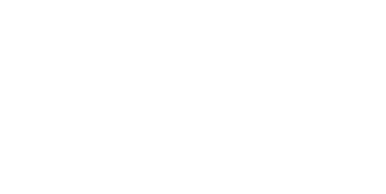
click at [323, 35] on button "Close" at bounding box center [312, 34] width 22 height 10
click at [63, 51] on div "Collaborate" at bounding box center [51, 52] width 24 height 5
